Goal: Entertainment & Leisure: Browse casually

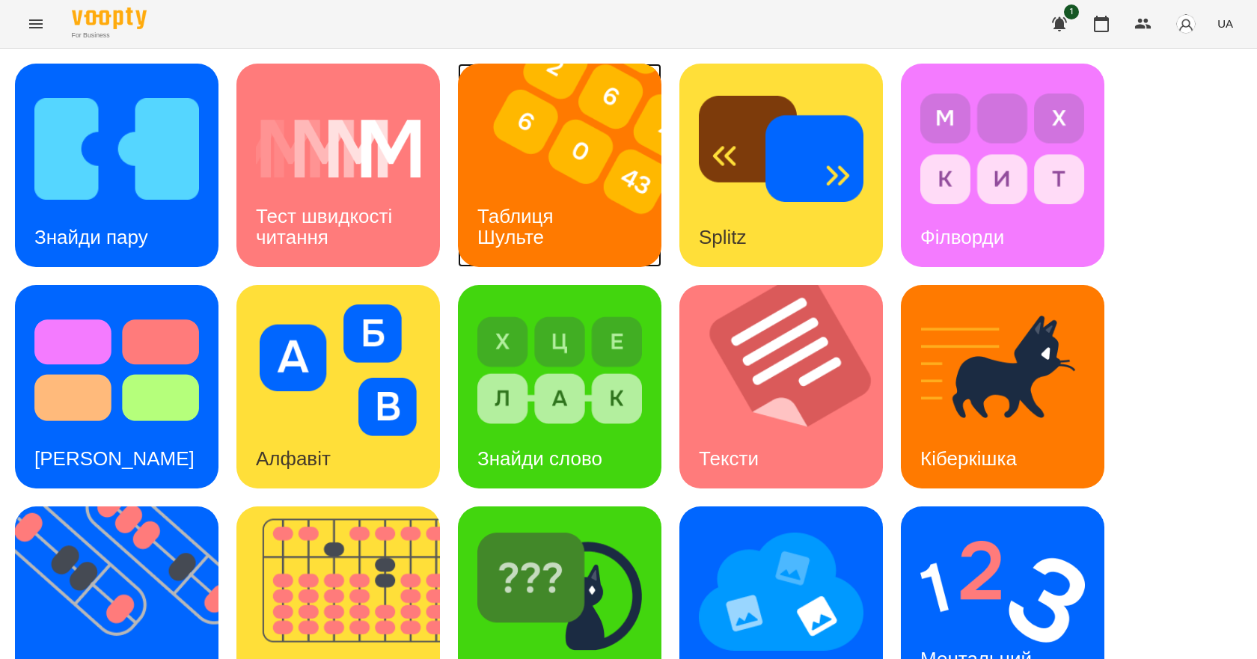
click at [596, 226] on img at bounding box center [569, 166] width 222 height 204
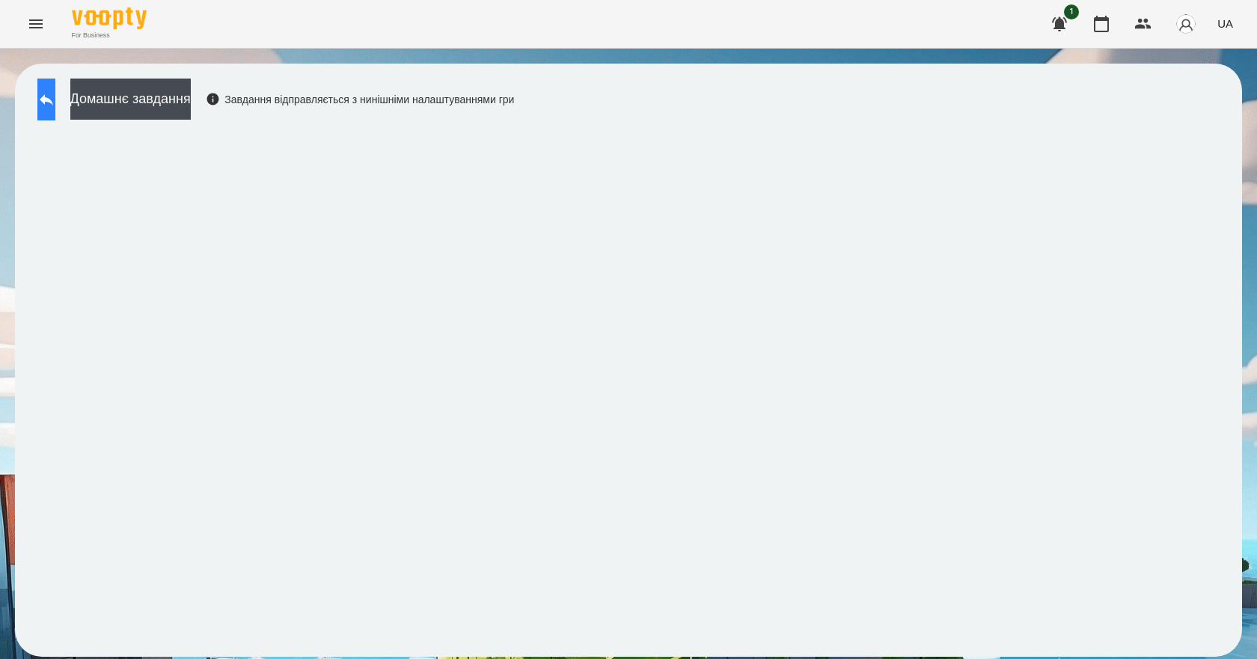
click at [55, 97] on icon at bounding box center [46, 100] width 18 height 18
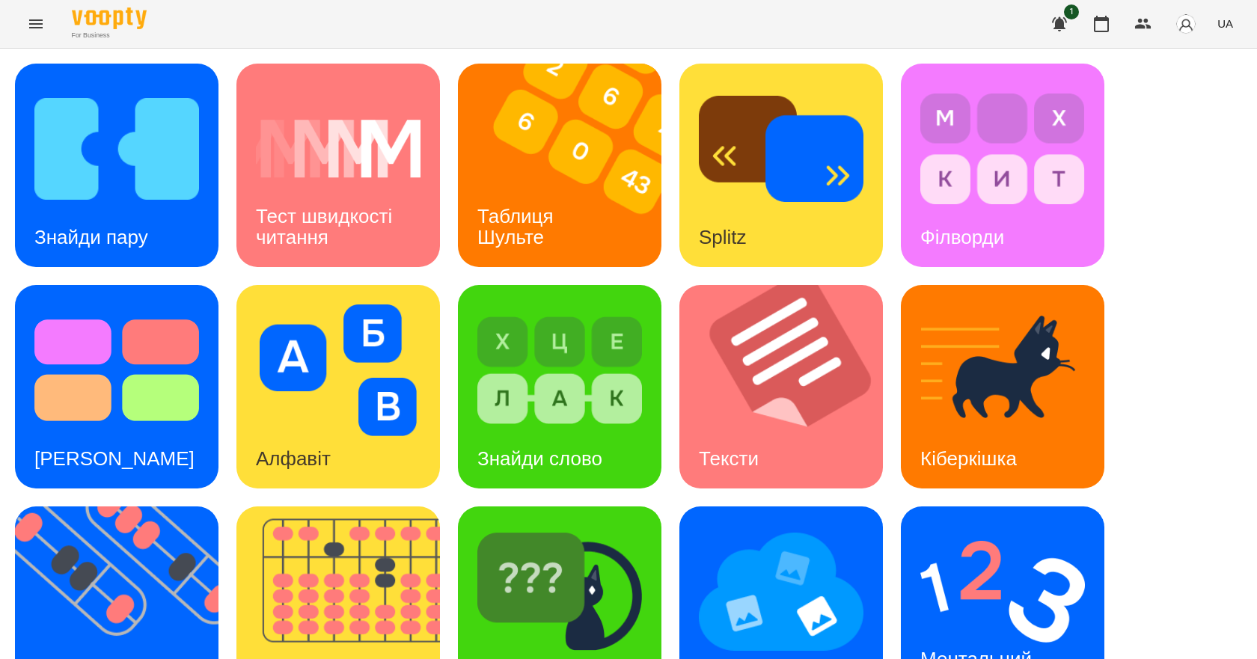
scroll to position [287, 0]
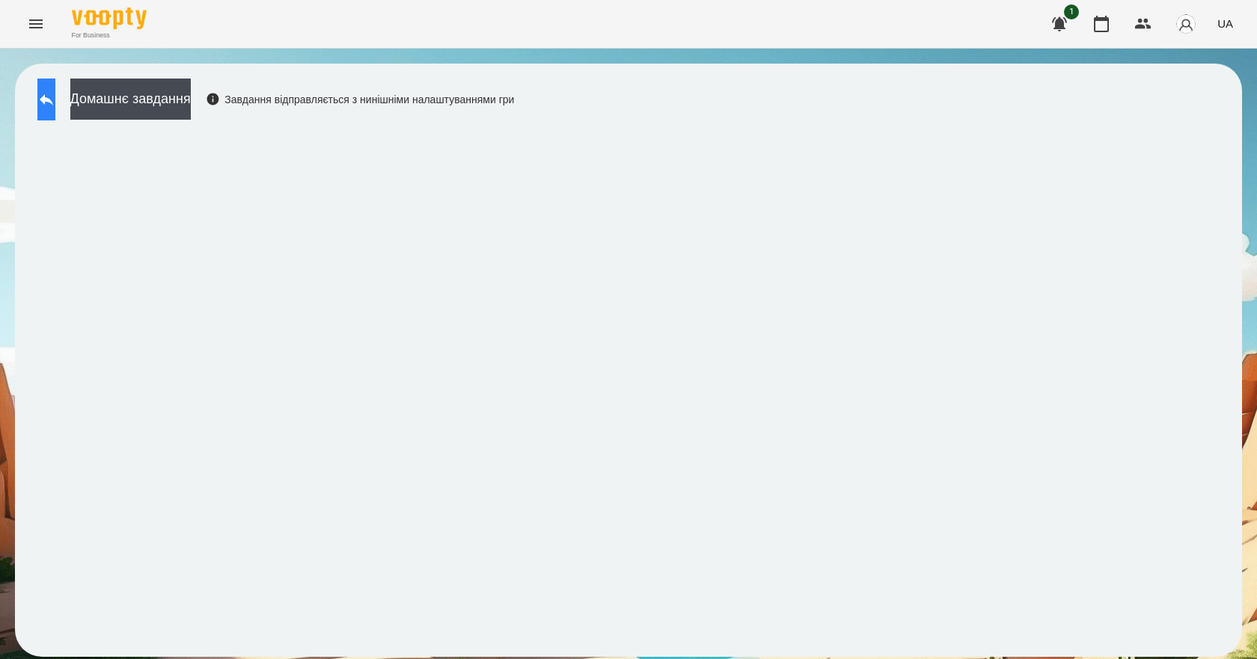
click at [49, 103] on button at bounding box center [46, 100] width 18 height 42
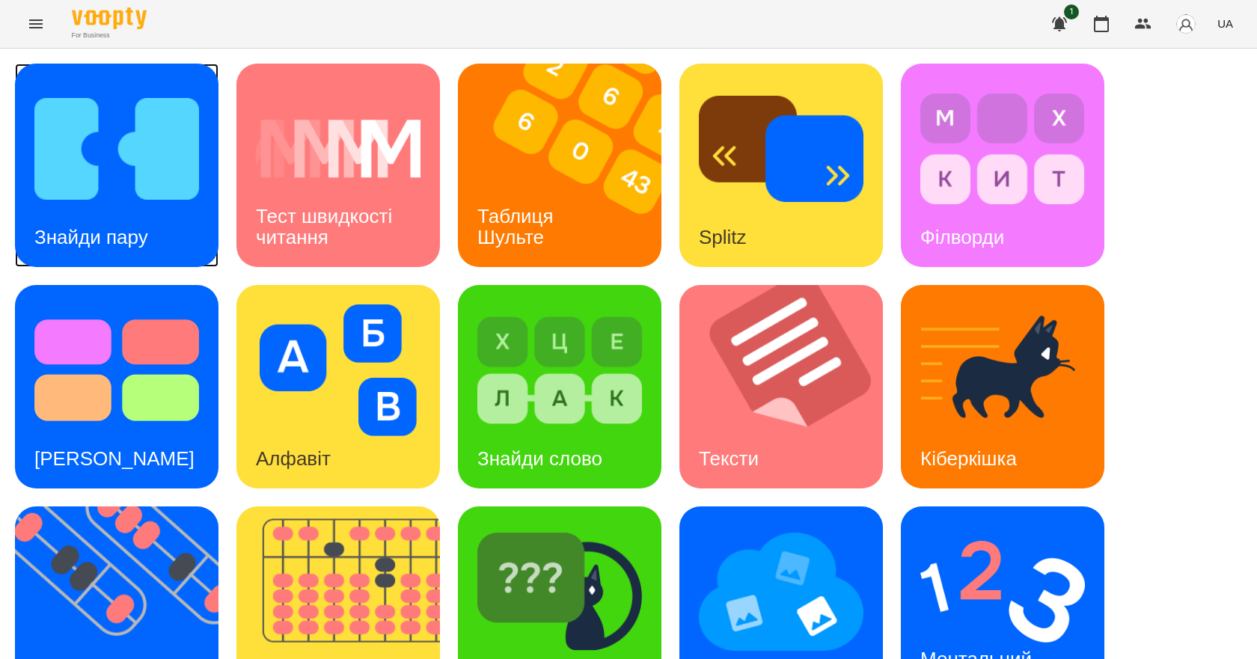
click at [93, 172] on img at bounding box center [116, 149] width 165 height 132
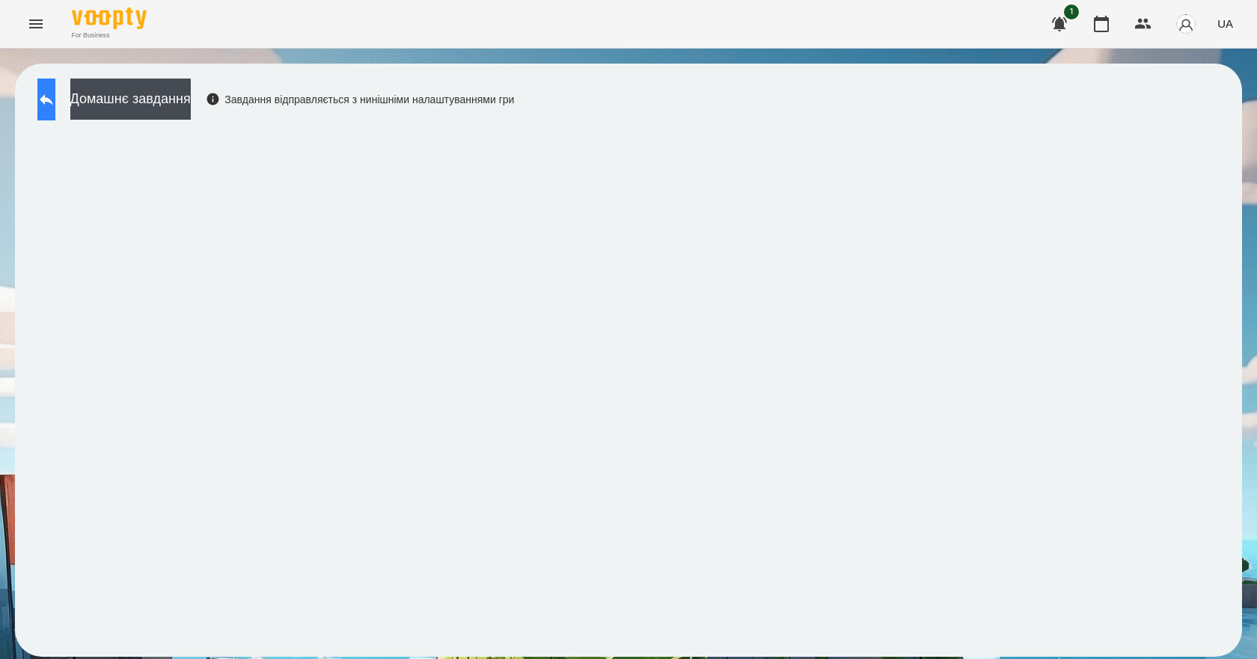
click at [55, 85] on button at bounding box center [46, 100] width 18 height 42
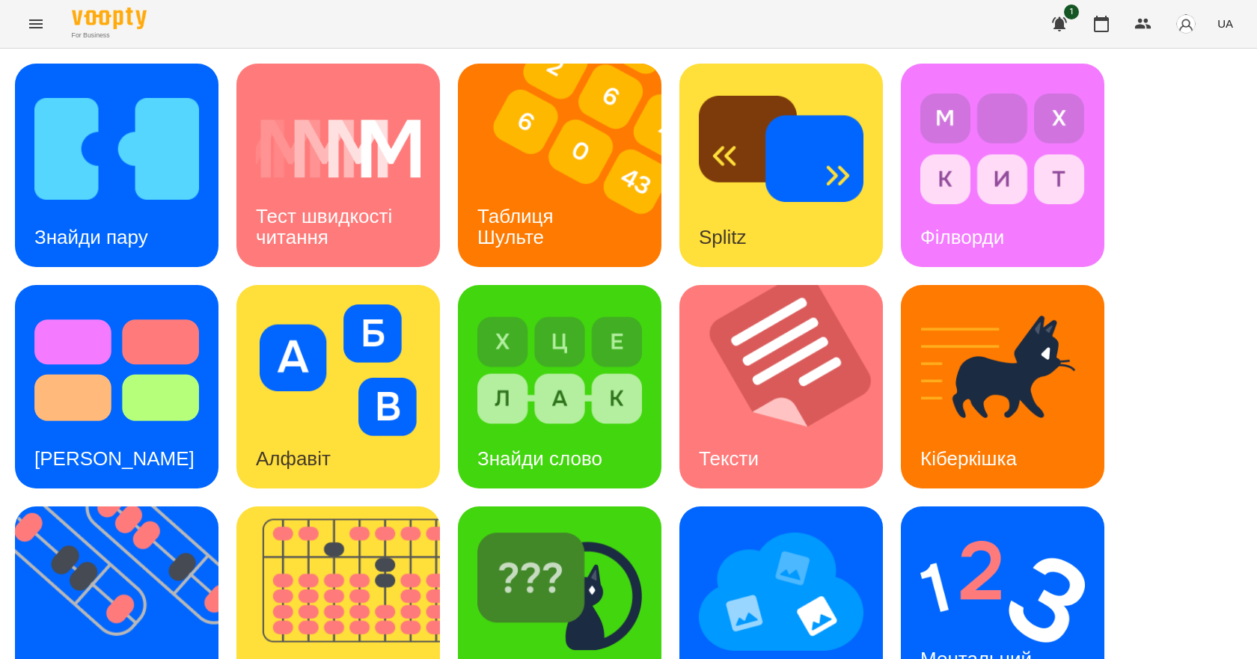
scroll to position [224, 0]
click at [1019, 630] on div "Ментальний рахунок" at bounding box center [979, 670] width 156 height 80
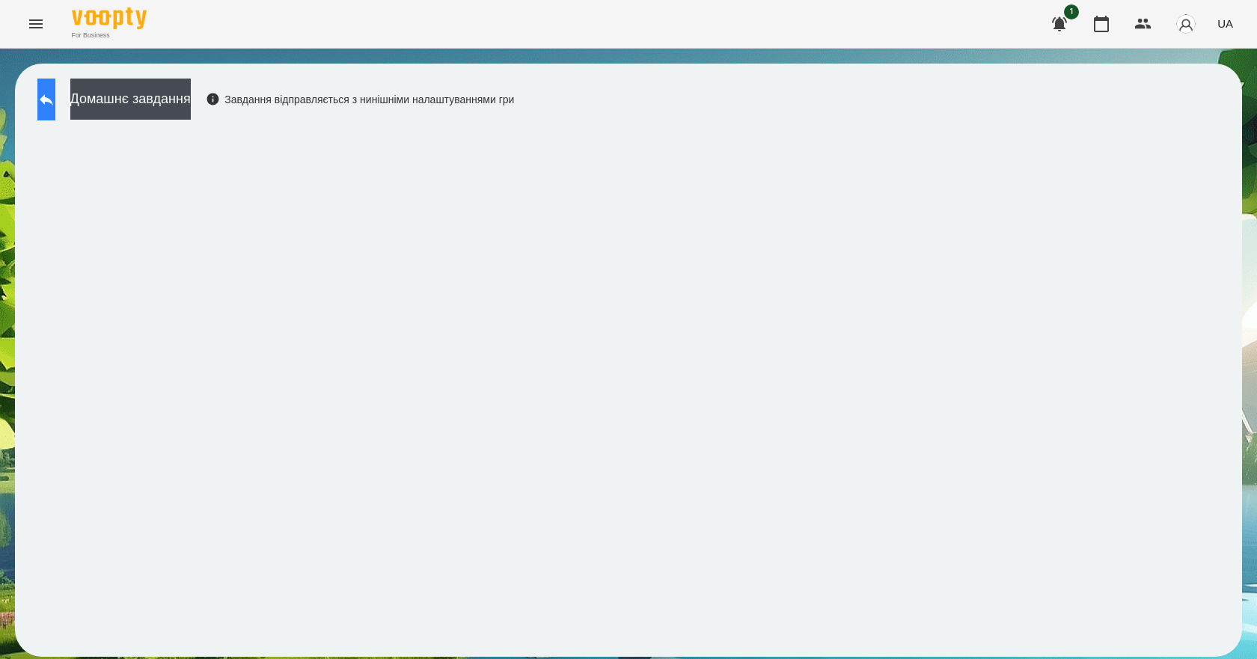
click at [53, 93] on icon at bounding box center [46, 100] width 18 height 18
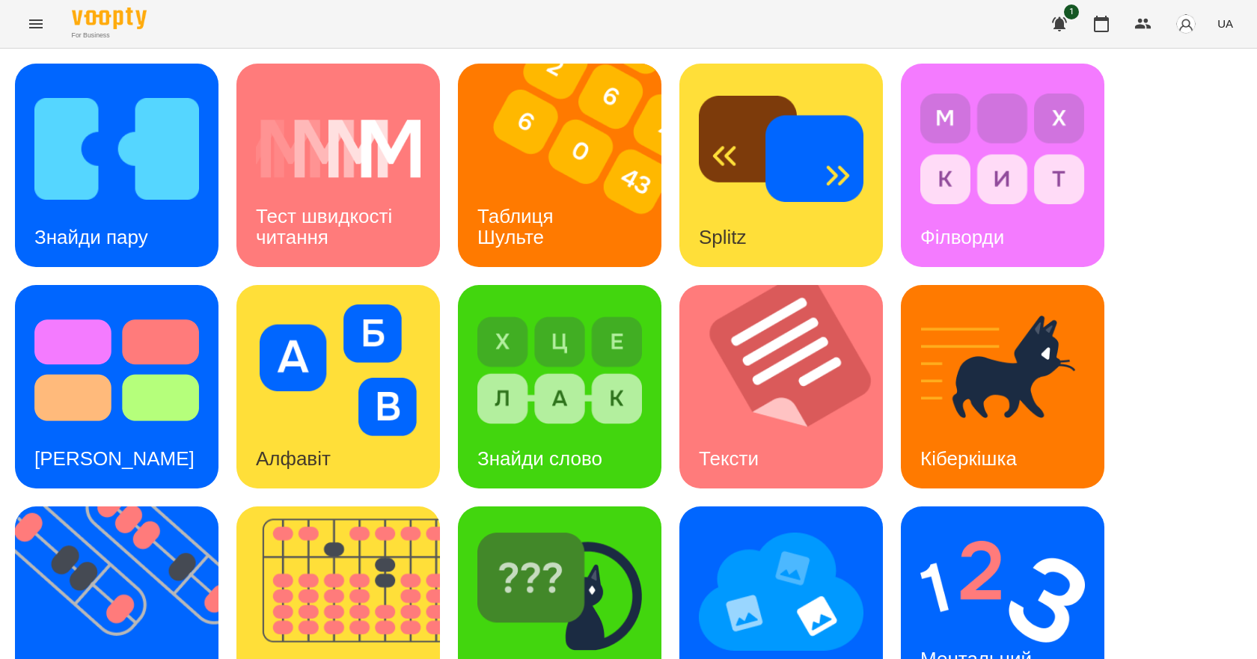
scroll to position [287, 0]
